Goal: Obtain resource: Obtain resource

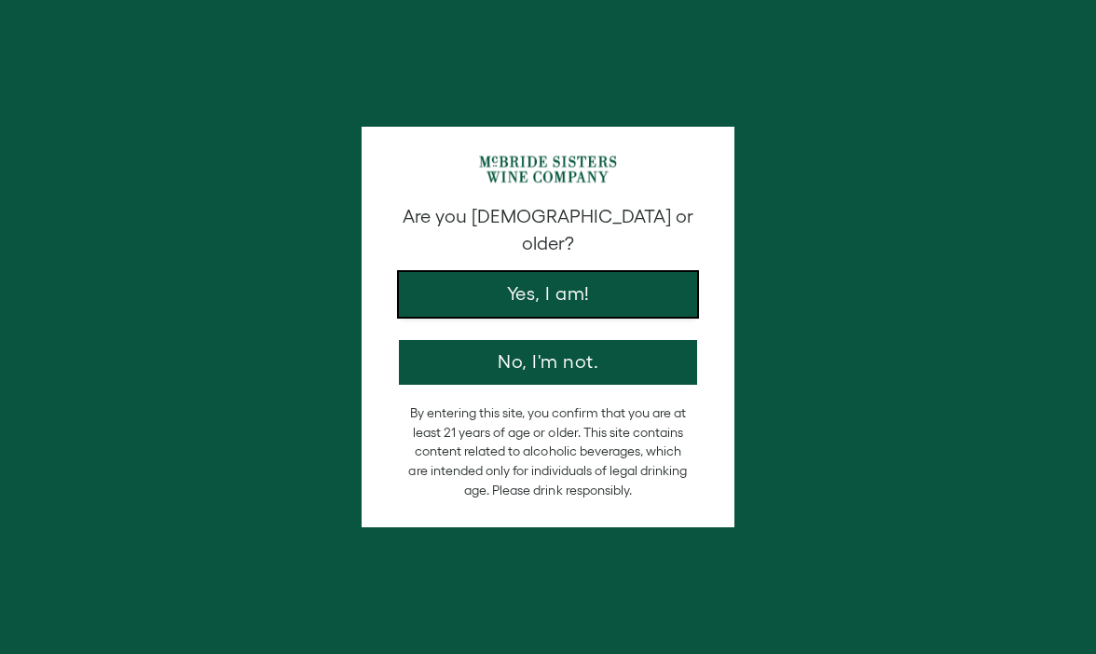
click at [521, 272] on button "Yes, I am!" at bounding box center [548, 294] width 298 height 45
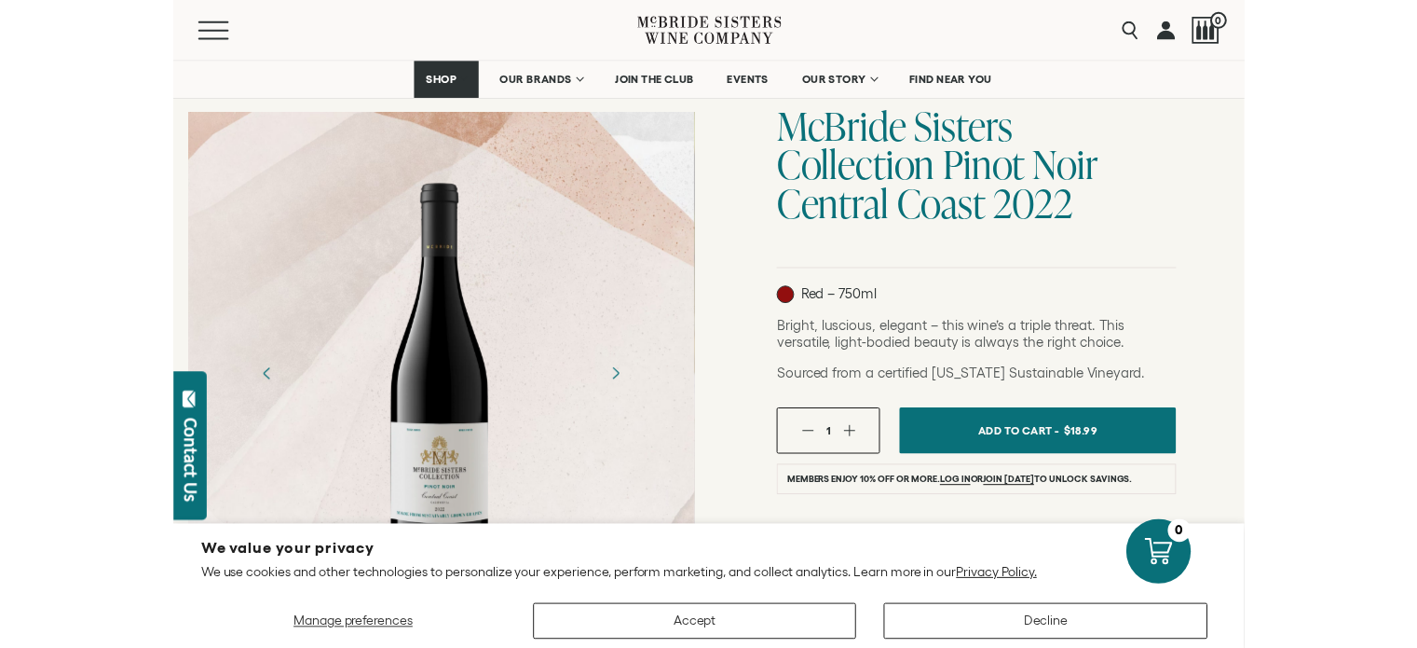
scroll to position [166, 0]
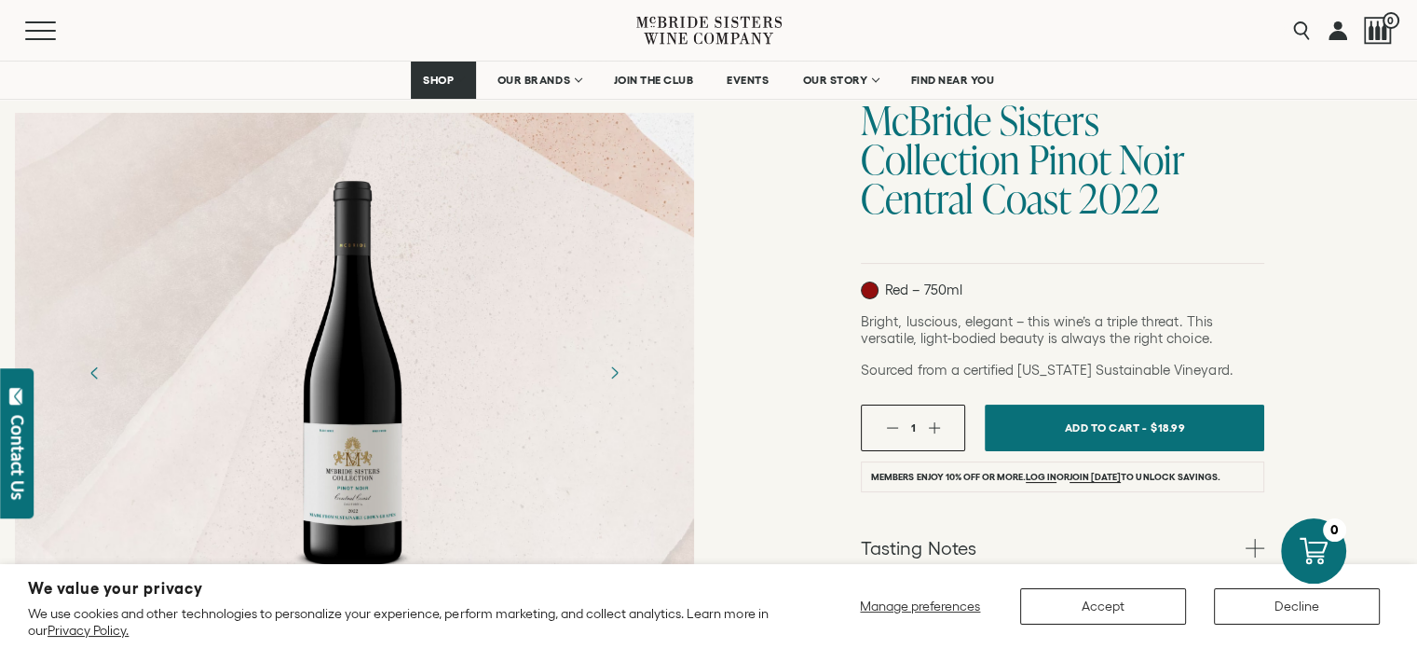
click at [748, 316] on div "[PERSON_NAME] Sisters Collection [PERSON_NAME] Sisters Collection Pinot Noir Ce…" at bounding box center [1063, 430] width 709 height 887
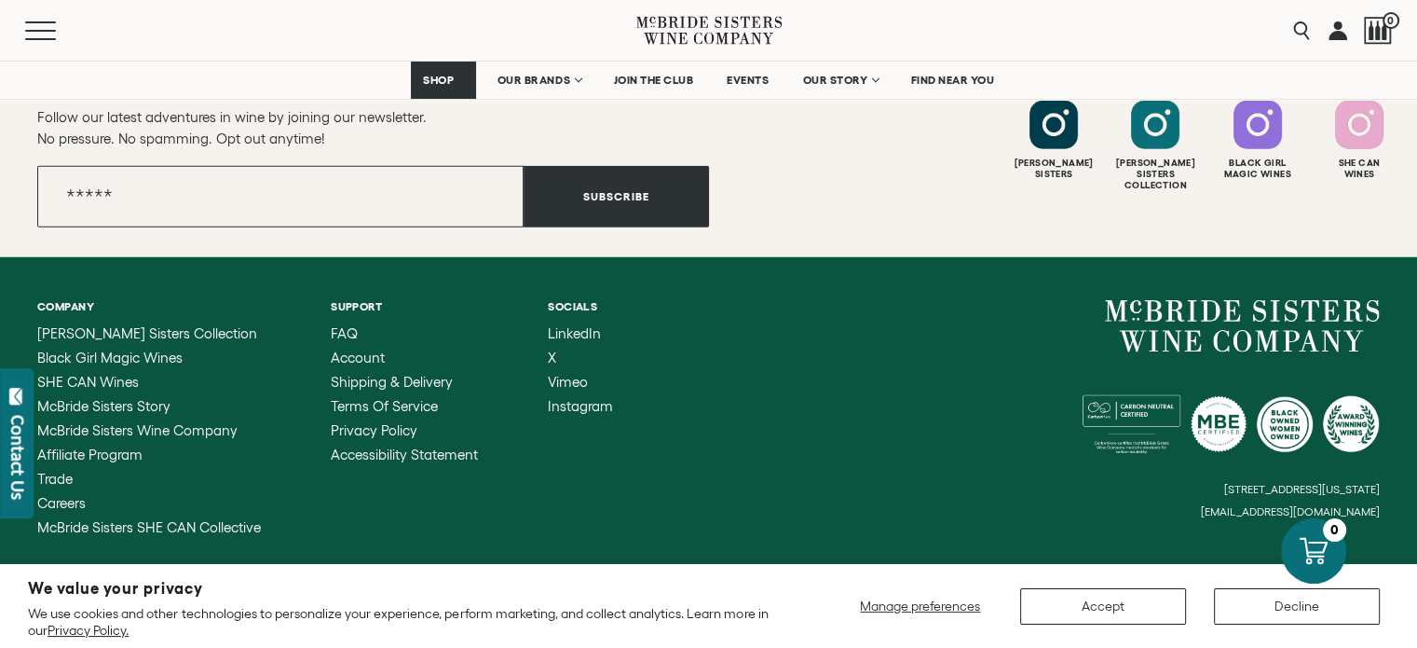
scroll to position [4798, 0]
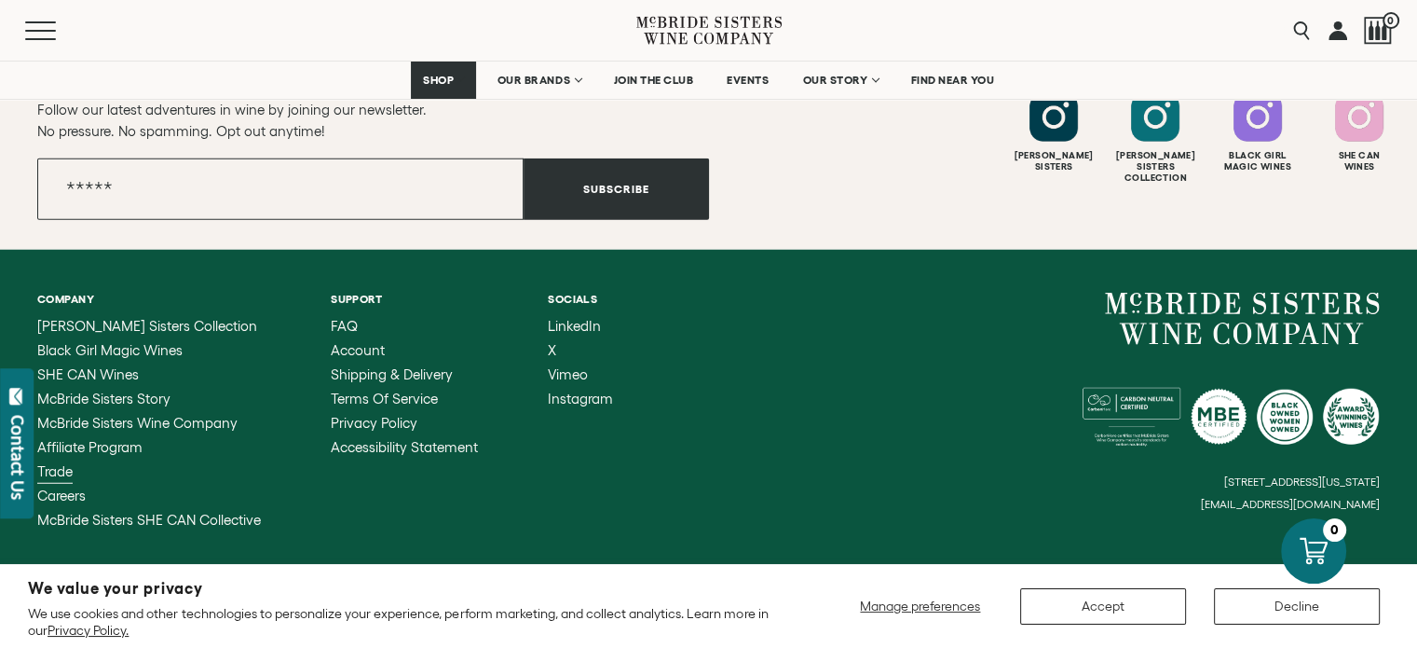
click at [56, 463] on span "Trade" at bounding box center [54, 471] width 35 height 16
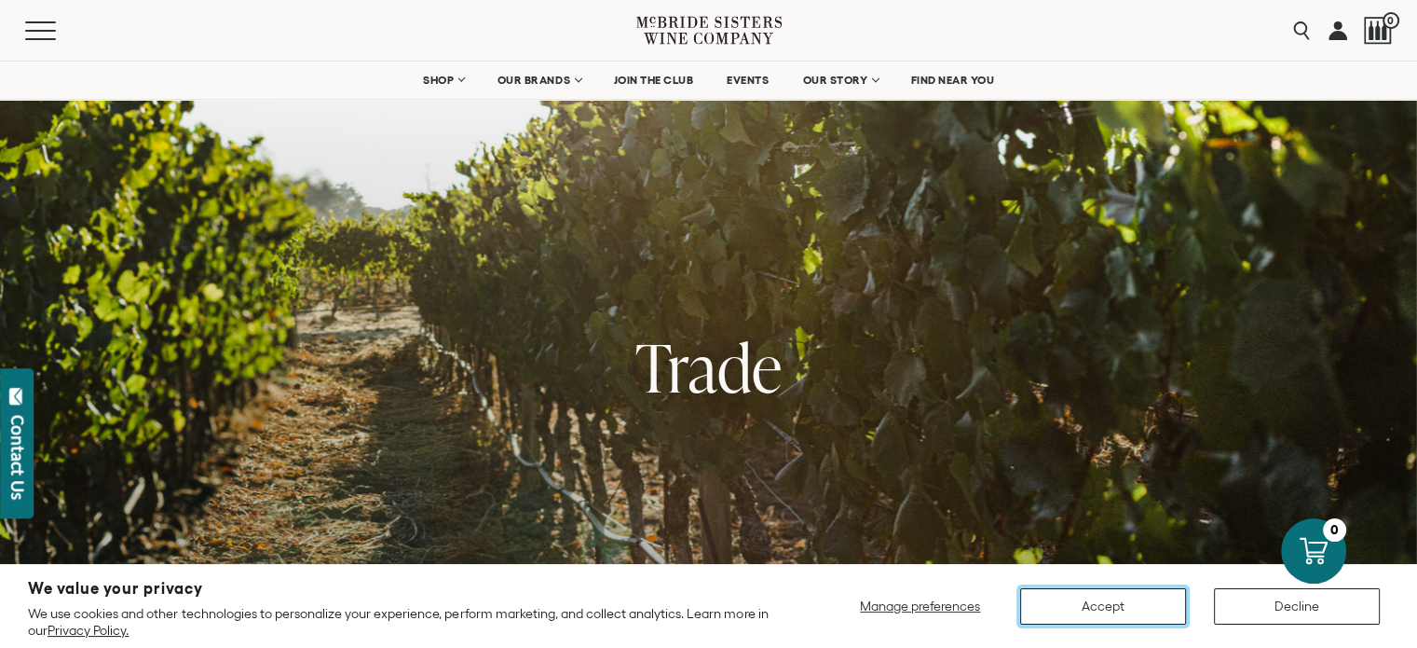
click at [1127, 603] on button "Accept" at bounding box center [1103, 606] width 166 height 36
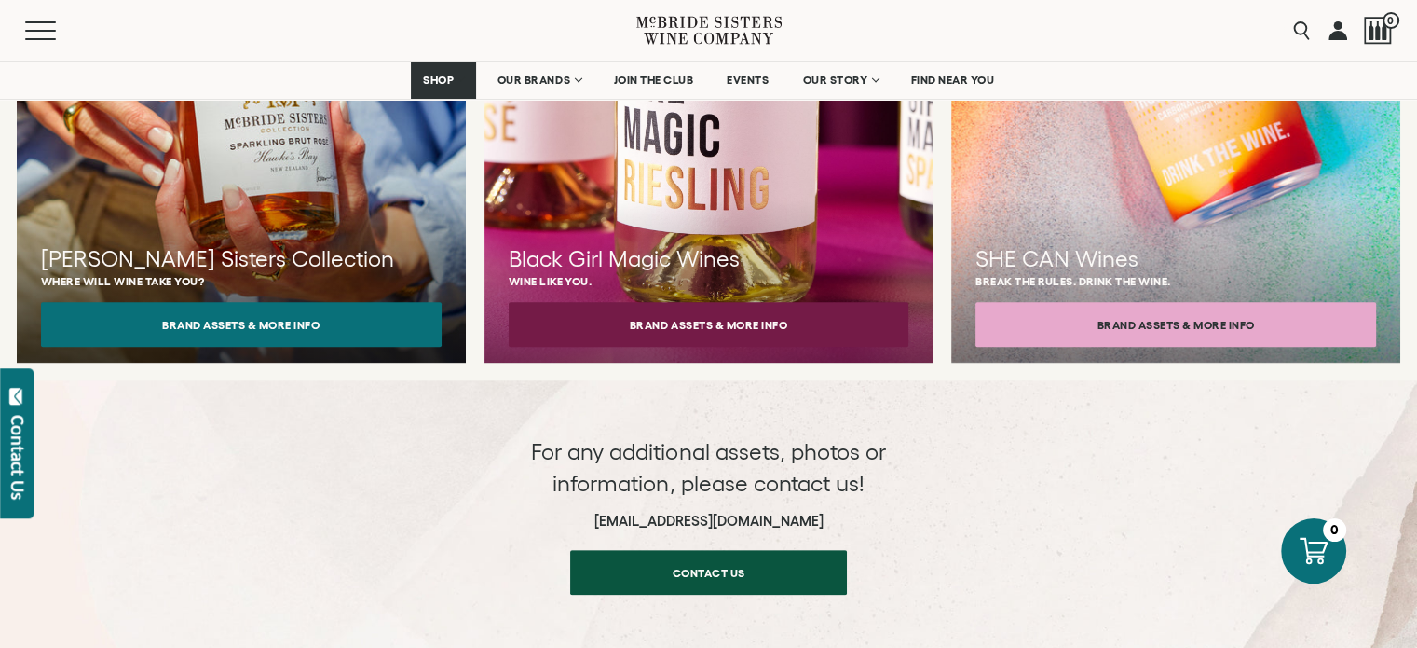
scroll to position [2017, 0]
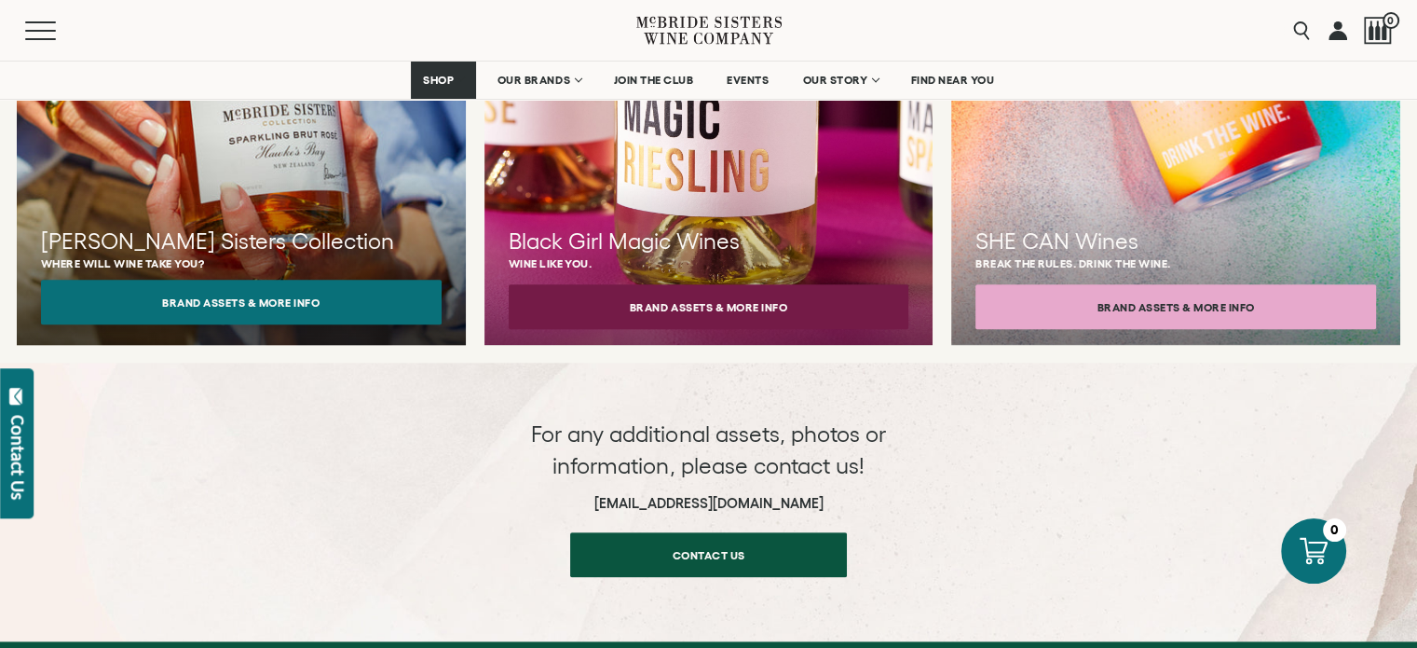
click at [306, 280] on button "Brand Assets & More Info" at bounding box center [241, 302] width 401 height 45
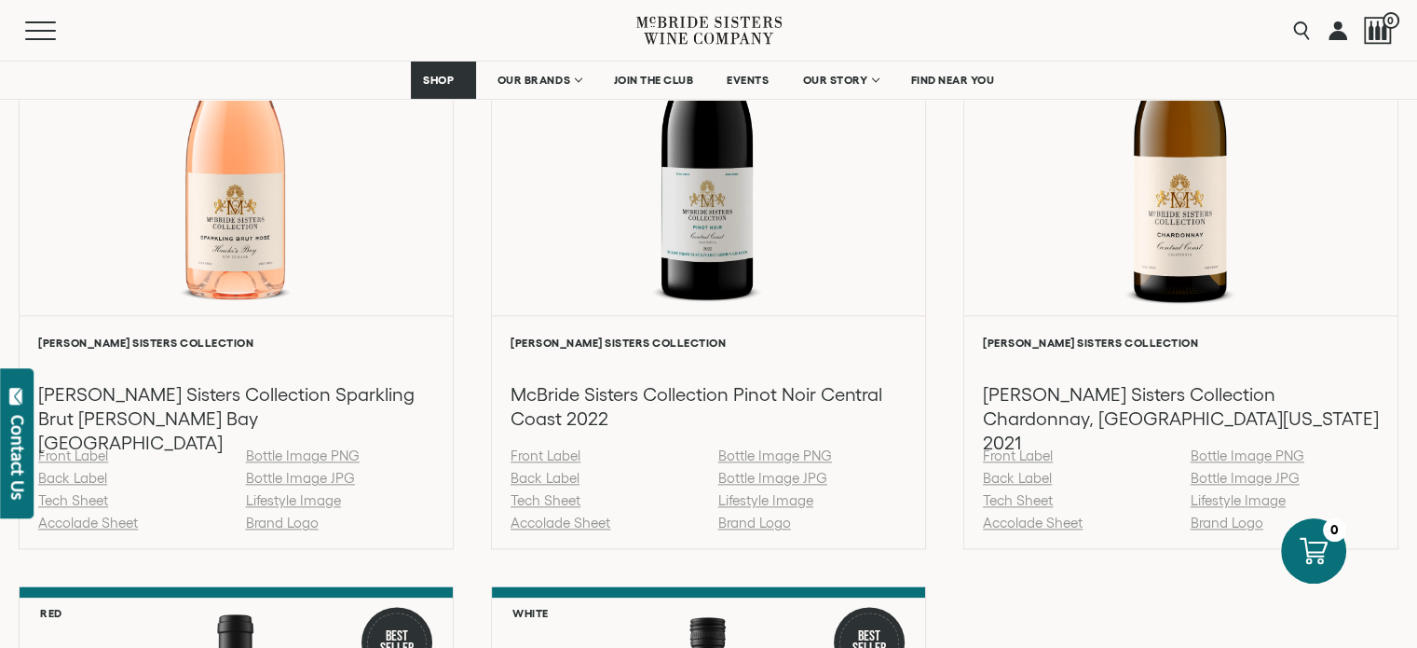
scroll to position [2088, 0]
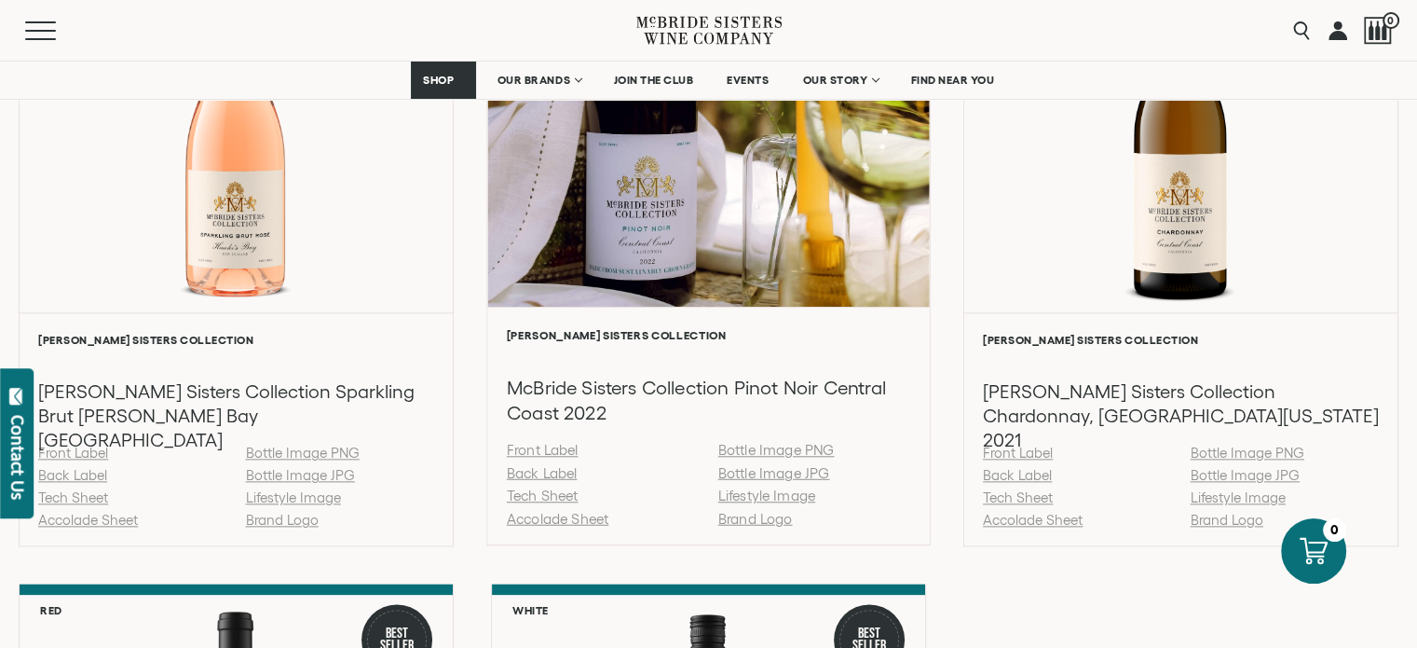
click at [537, 495] on link "Tech Sheet" at bounding box center [543, 495] width 72 height 16
